Goal: Transaction & Acquisition: Register for event/course

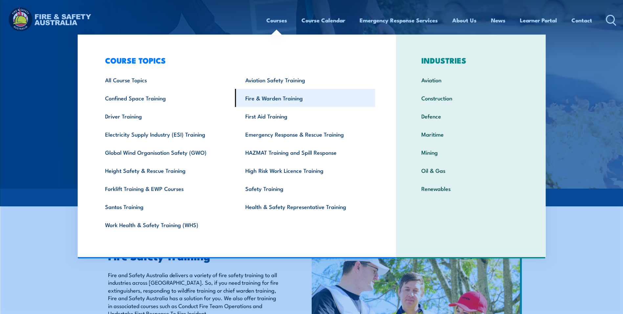
click at [306, 98] on link "Fire & Warden Training" at bounding box center [305, 98] width 140 height 18
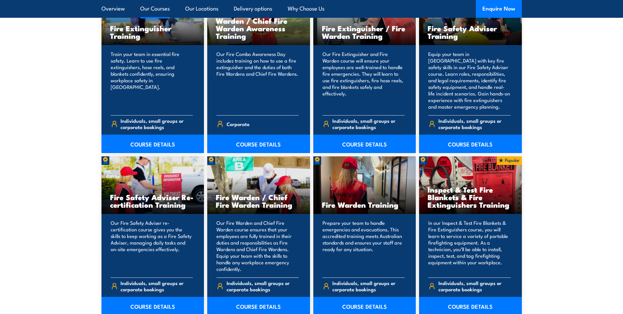
scroll to position [756, 0]
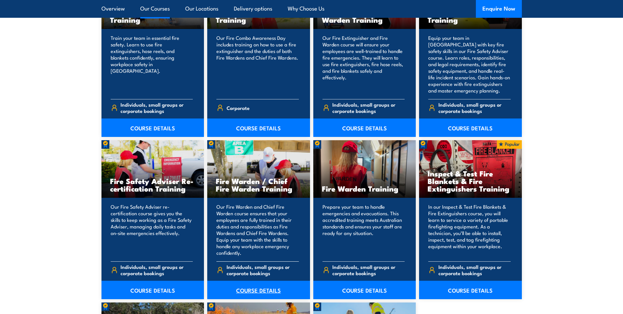
click at [262, 288] on link "COURSE DETAILS" at bounding box center [258, 289] width 103 height 18
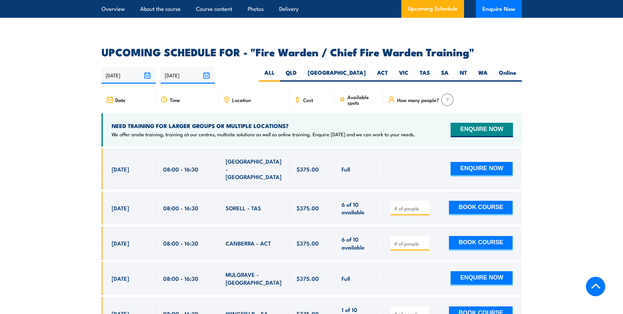
scroll to position [1150, 0]
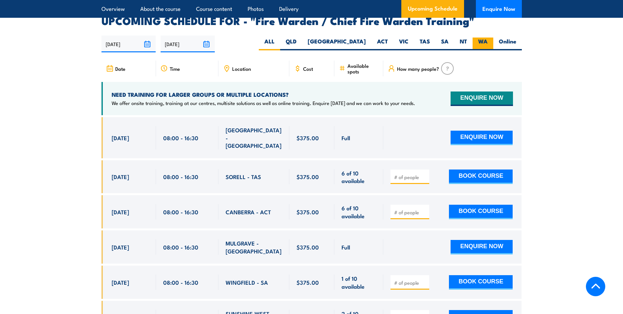
click at [485, 38] on label "WA" at bounding box center [483, 43] width 21 height 13
click at [488, 38] on input "WA" at bounding box center [490, 39] width 4 height 4
radio input "true"
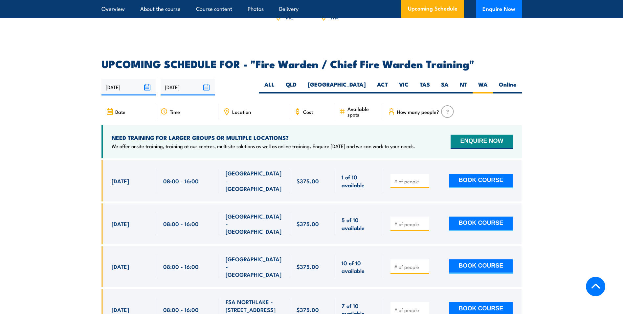
scroll to position [1098, 0]
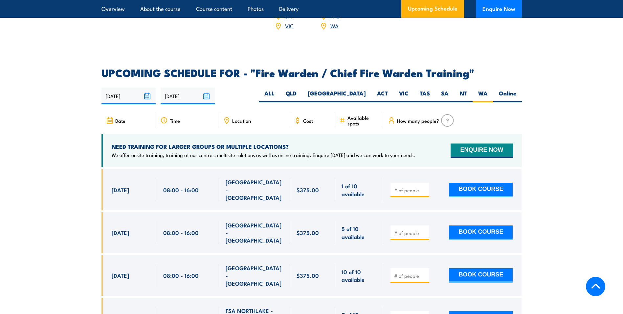
click at [410, 229] on input "number" at bounding box center [410, 232] width 33 height 7
type input "1"
click at [424, 229] on input "1" at bounding box center [410, 232] width 33 height 7
click at [81, 235] on section "UPCOMING SCHEDULE FOR - "Fire Warden / Chief Fire Warden Training" 16/09/2025 1…" at bounding box center [311, 251] width 623 height 366
click at [408, 229] on input "1" at bounding box center [410, 232] width 33 height 7
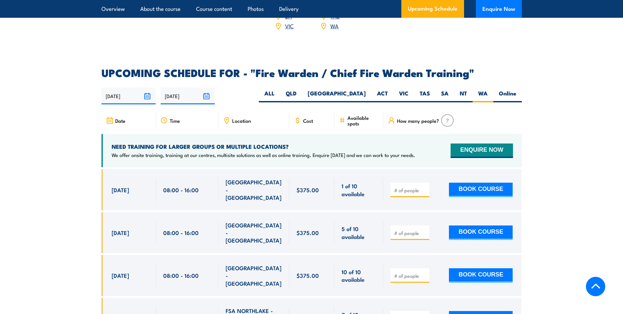
type input "1"
click at [487, 225] on button "BOOK COURSE" at bounding box center [481, 232] width 64 height 14
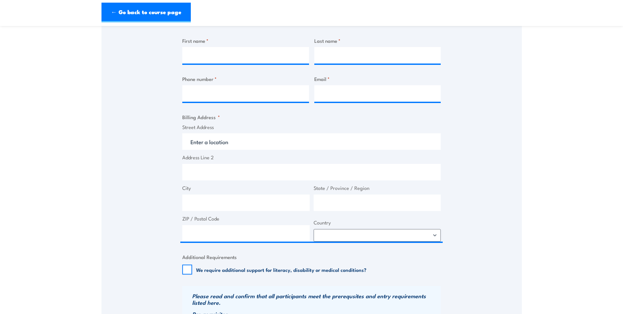
scroll to position [263, 0]
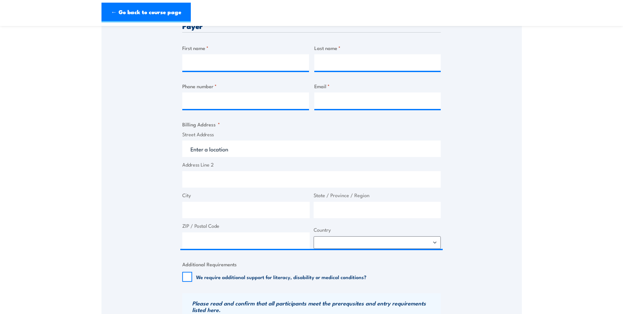
click at [233, 196] on label "City" at bounding box center [246, 195] width 128 height 8
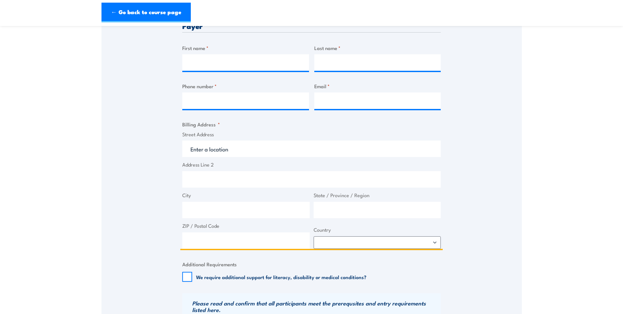
click at [233, 201] on input "City" at bounding box center [246, 209] width 128 height 16
click at [233, 179] on input "Address Line 2" at bounding box center [311, 179] width 259 height 16
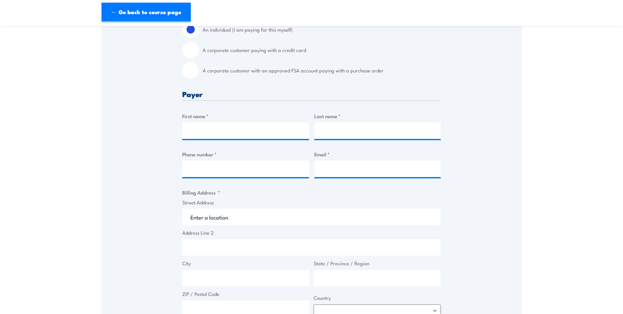
scroll to position [197, 0]
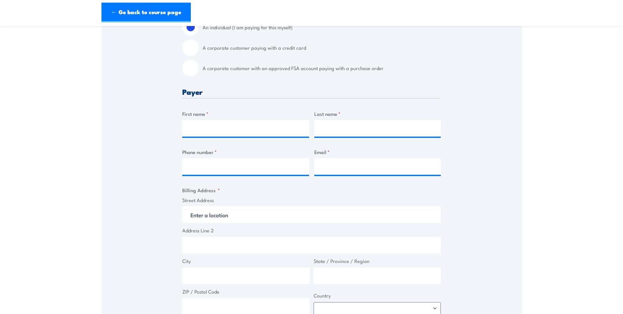
click at [189, 64] on input "A corporate customer with an approved FSA account paying with a purchase order" at bounding box center [190, 68] width 16 height 16
radio input "true"
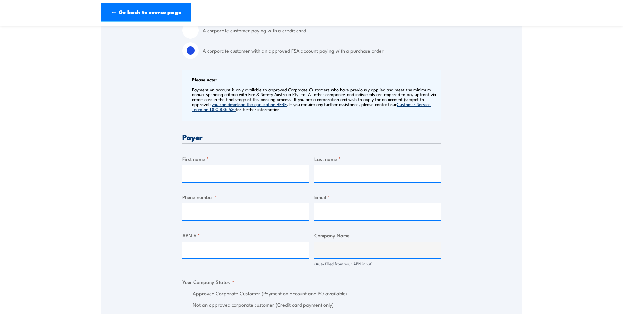
scroll to position [230, 0]
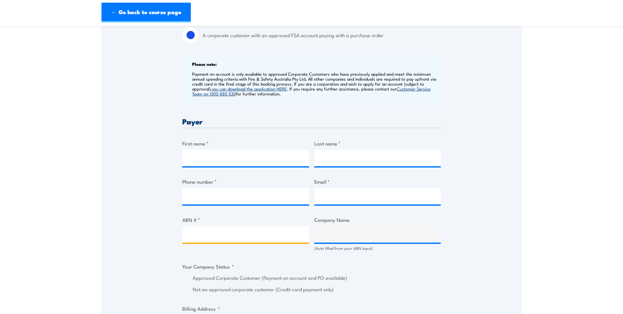
click at [271, 230] on input "ABN # *" at bounding box center [245, 234] width 127 height 16
click at [214, 233] on input "ABN # *" at bounding box center [245, 234] width 127 height 16
paste input "73 1229 058 64"
type input "73 1229 058 64"
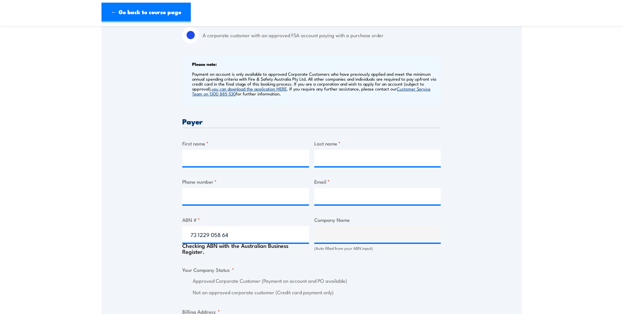
click at [162, 242] on div "Speak to a specialist CALL [PHONE_NUMBER] CALL [PHONE_NUMBER] " * " indicates r…" at bounding box center [312, 263] width 421 height 758
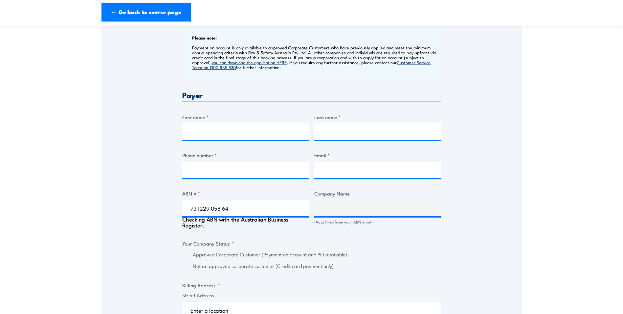
scroll to position [296, 0]
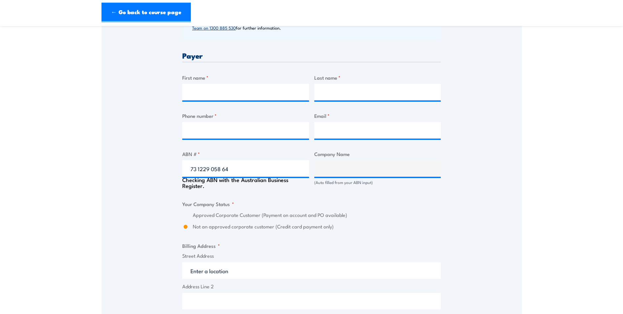
type input "Reomart Pty Limited"
